Goal: Task Accomplishment & Management: Manage account settings

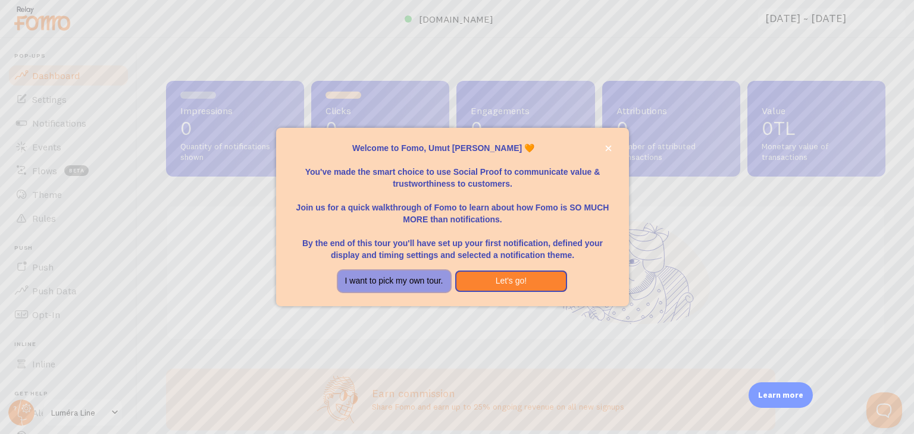
click at [393, 279] on button "I want to pick my own tour." at bounding box center [394, 281] width 112 height 21
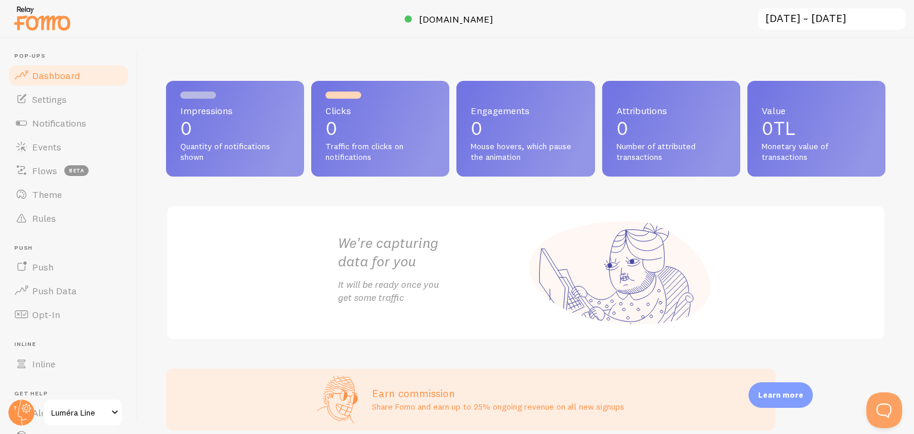
click at [81, 419] on span "Luméra Line" at bounding box center [79, 413] width 56 height 14
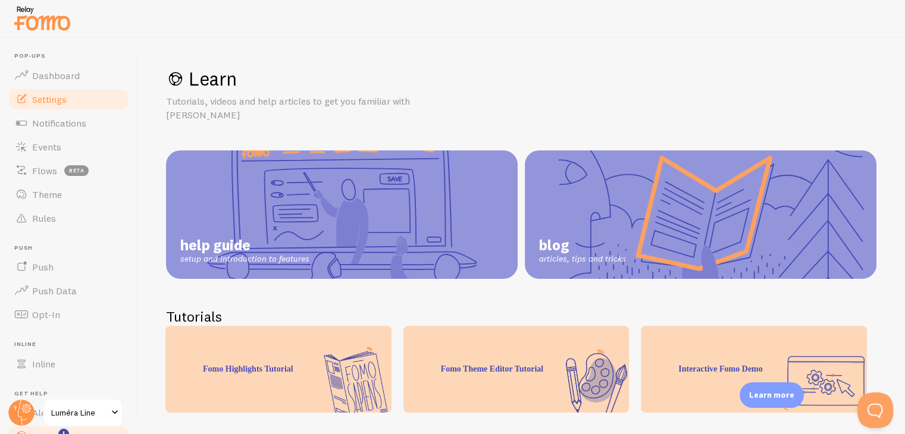
click at [69, 101] on link "Settings" at bounding box center [68, 99] width 123 height 24
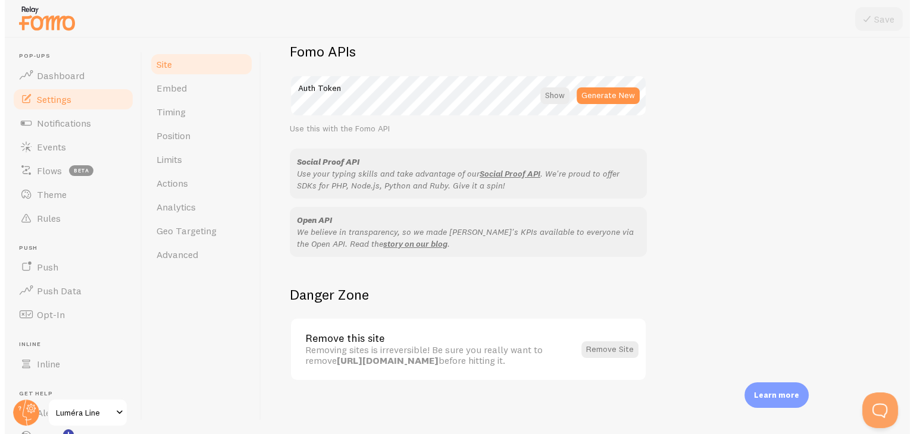
scroll to position [688, 0]
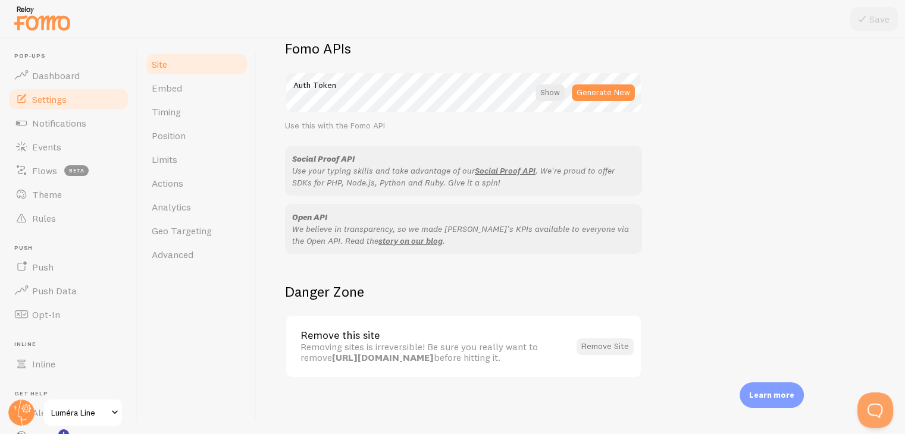
click at [611, 344] on button "Remove Site" at bounding box center [604, 346] width 57 height 17
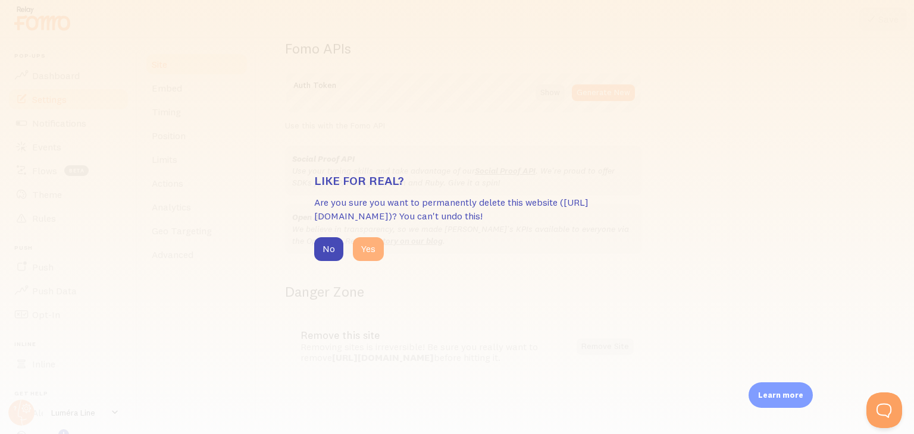
click at [368, 258] on button "Yes" at bounding box center [368, 249] width 31 height 24
